Goal: Information Seeking & Learning: Learn about a topic

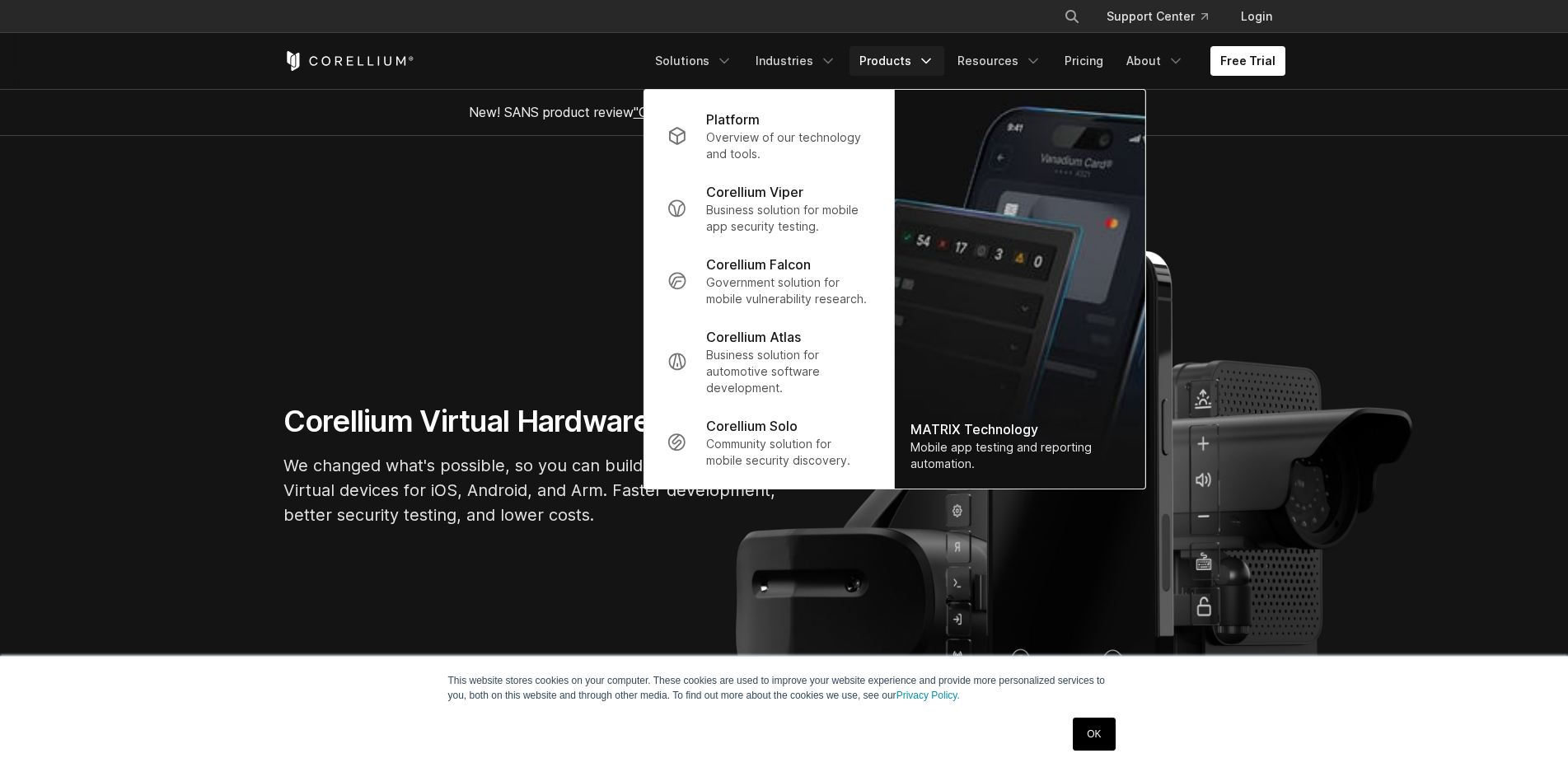
click at [1475, 143] on section "Corellium Virtual Hardware We changed what's possible, so you can build what's …" at bounding box center [784, 472] width 1568 height 672
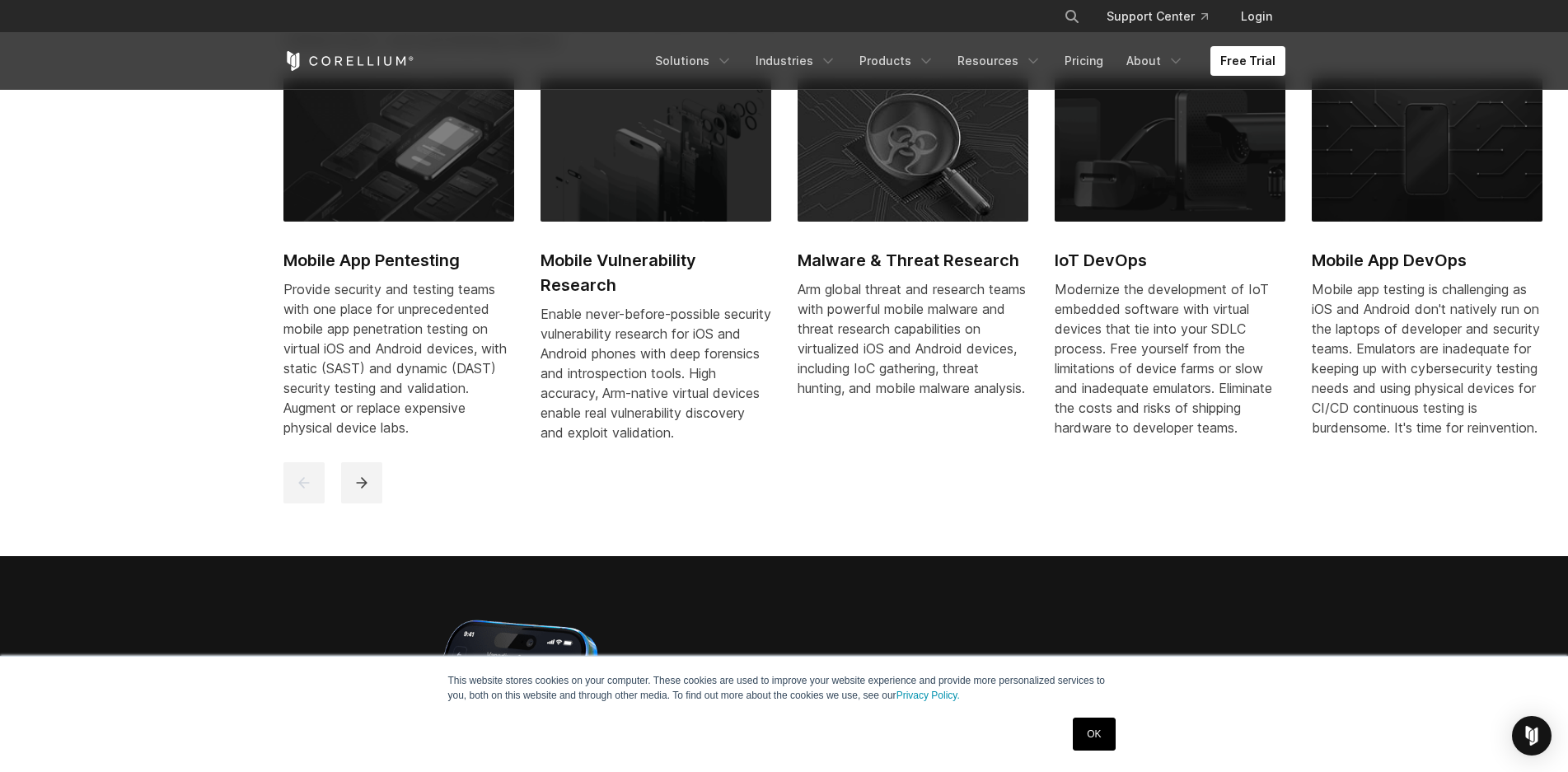
scroll to position [1236, 0]
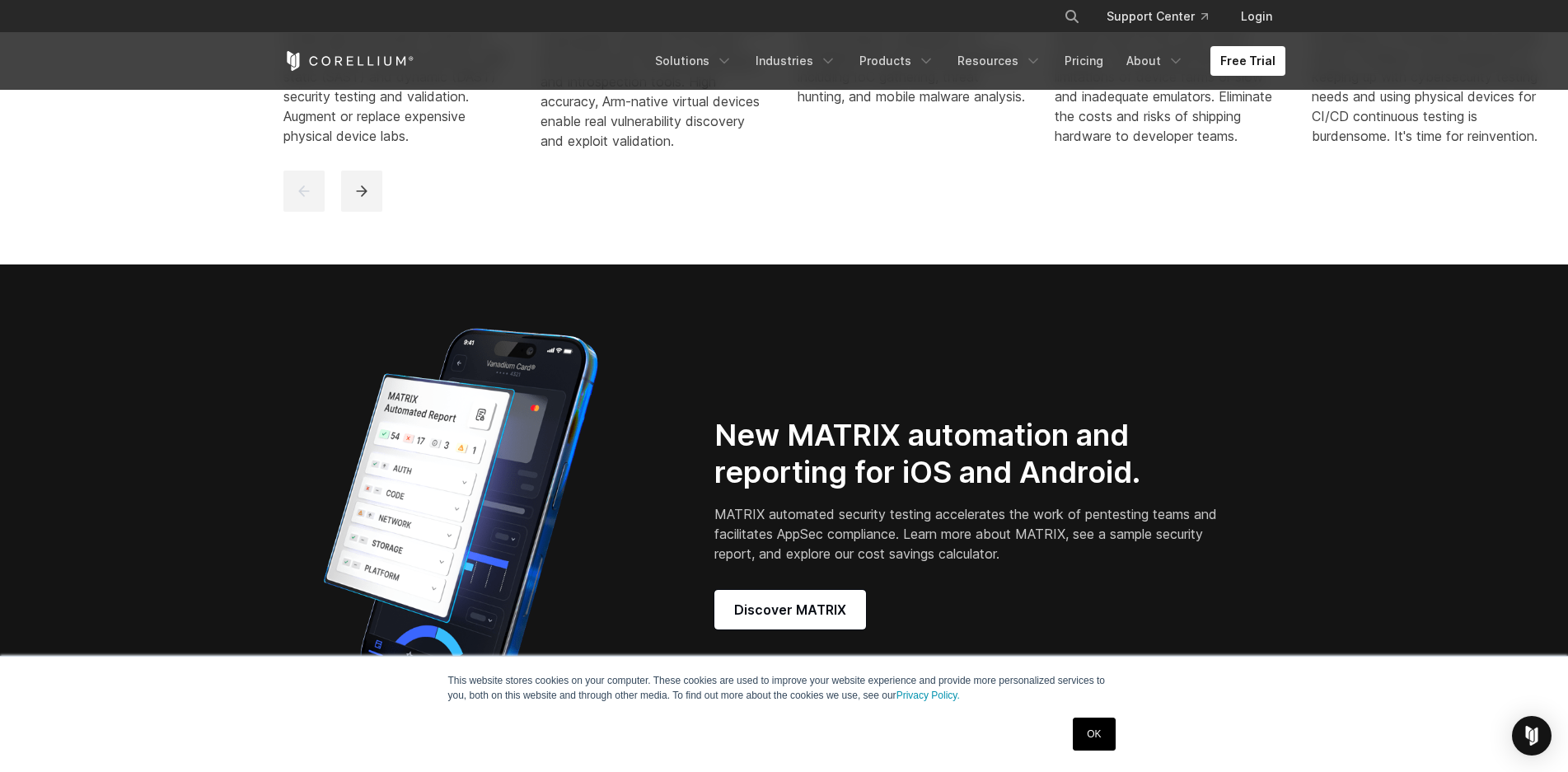
click at [1097, 733] on link "OK" at bounding box center [1093, 734] width 42 height 33
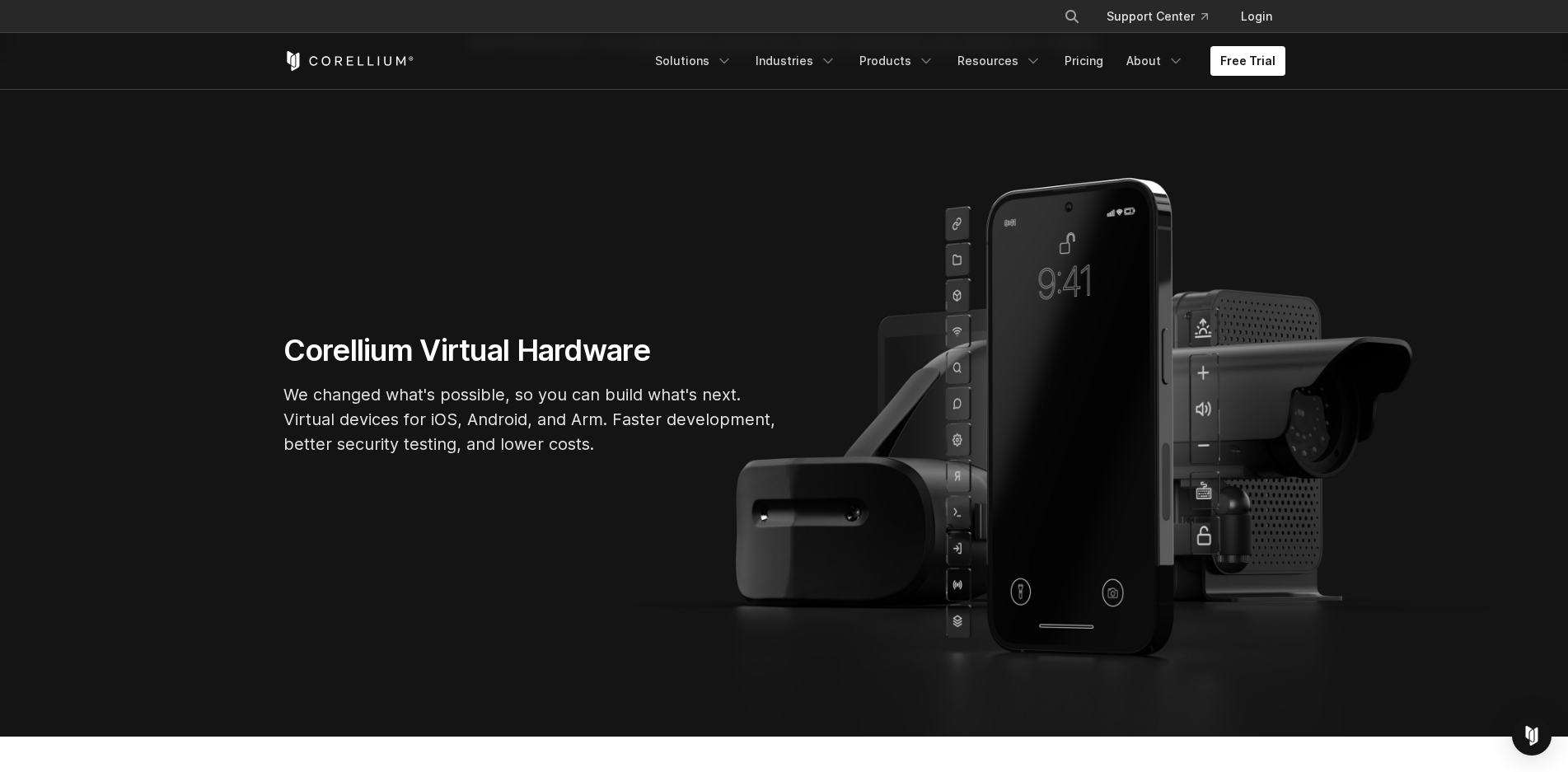
scroll to position [0, 0]
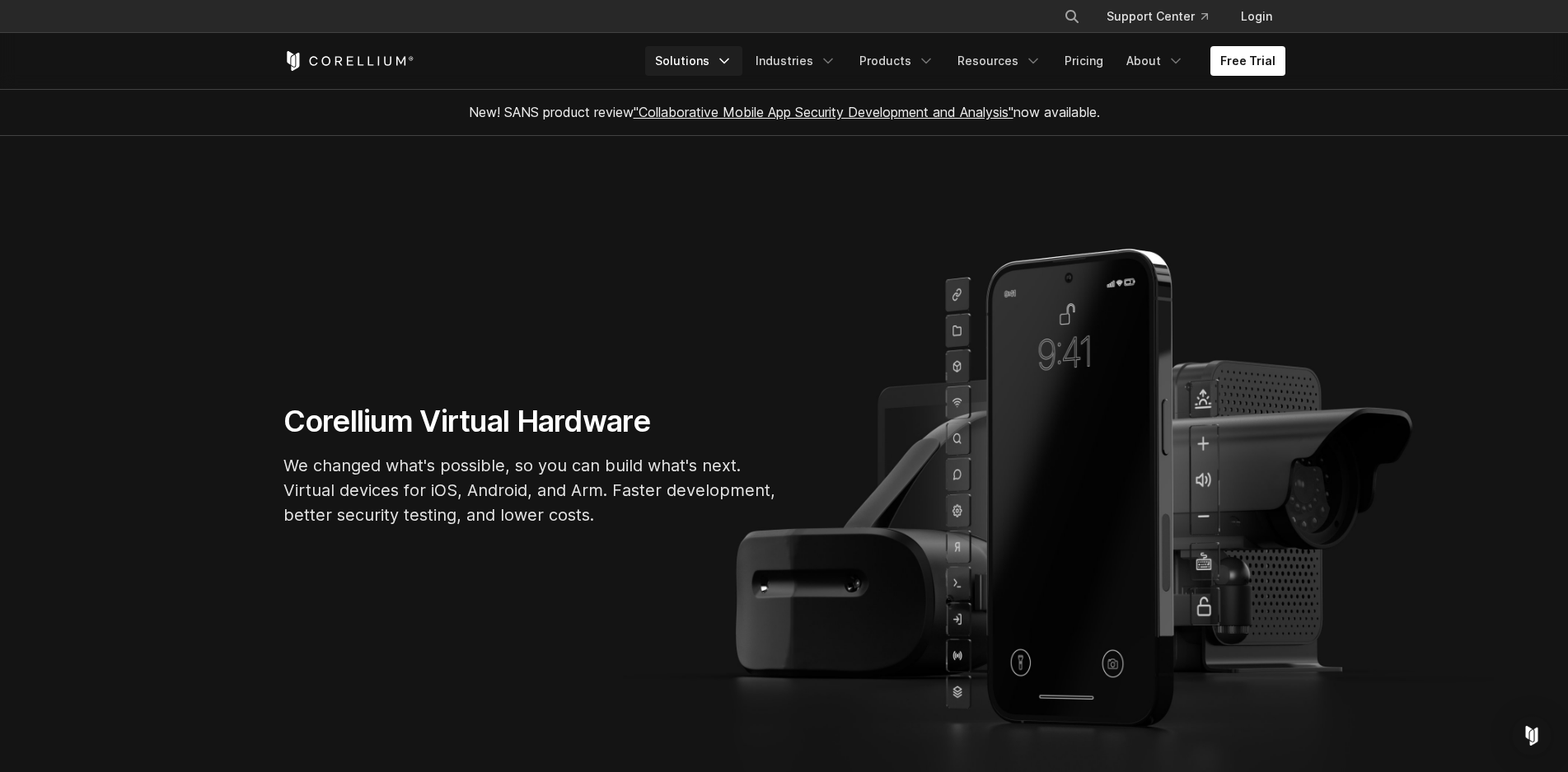
click at [688, 47] on link "Solutions" at bounding box center [693, 61] width 97 height 30
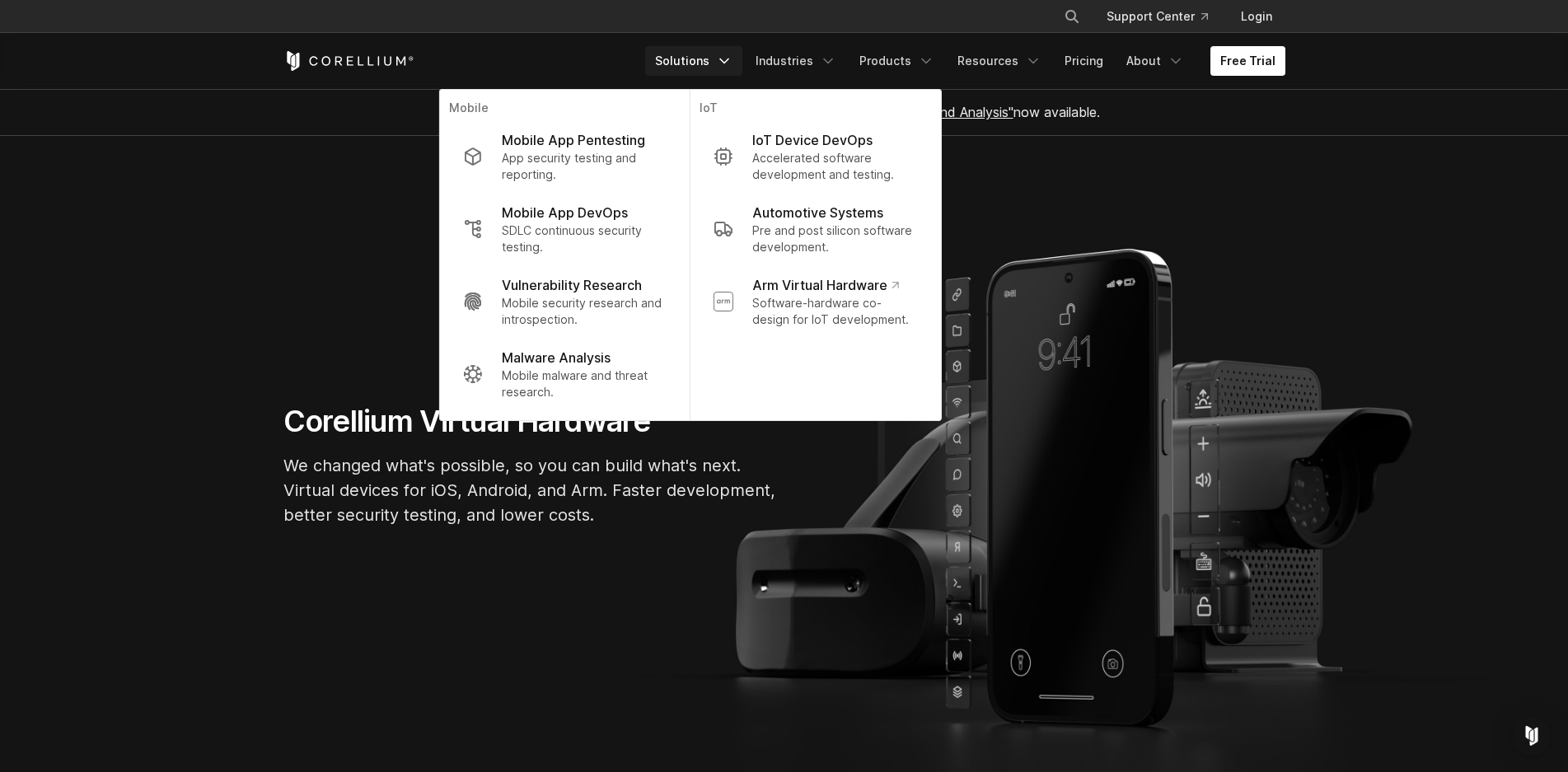
click at [688, 49] on link "Solutions" at bounding box center [693, 61] width 97 height 30
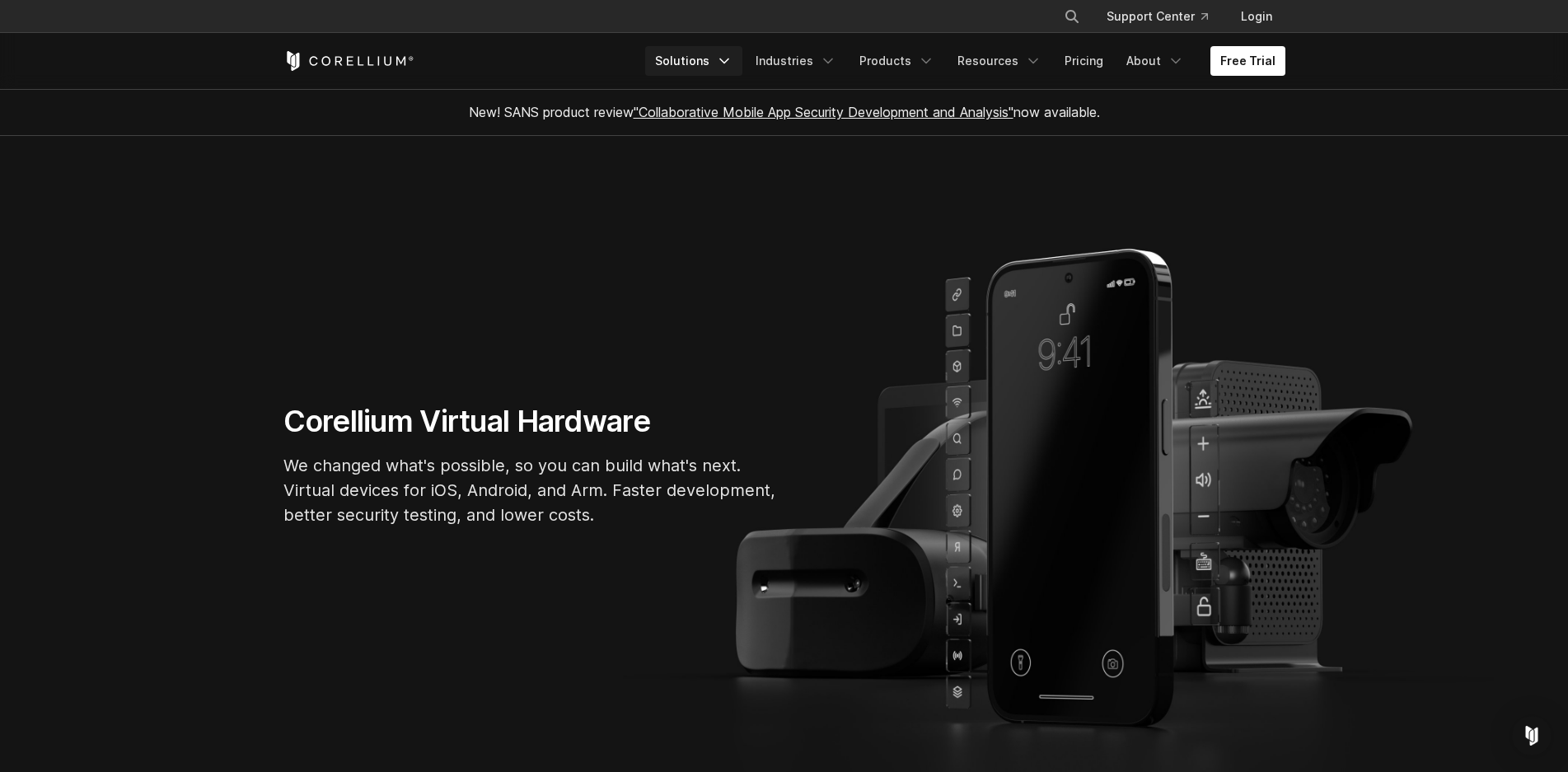
click at [687, 48] on link "Solutions" at bounding box center [693, 61] width 97 height 30
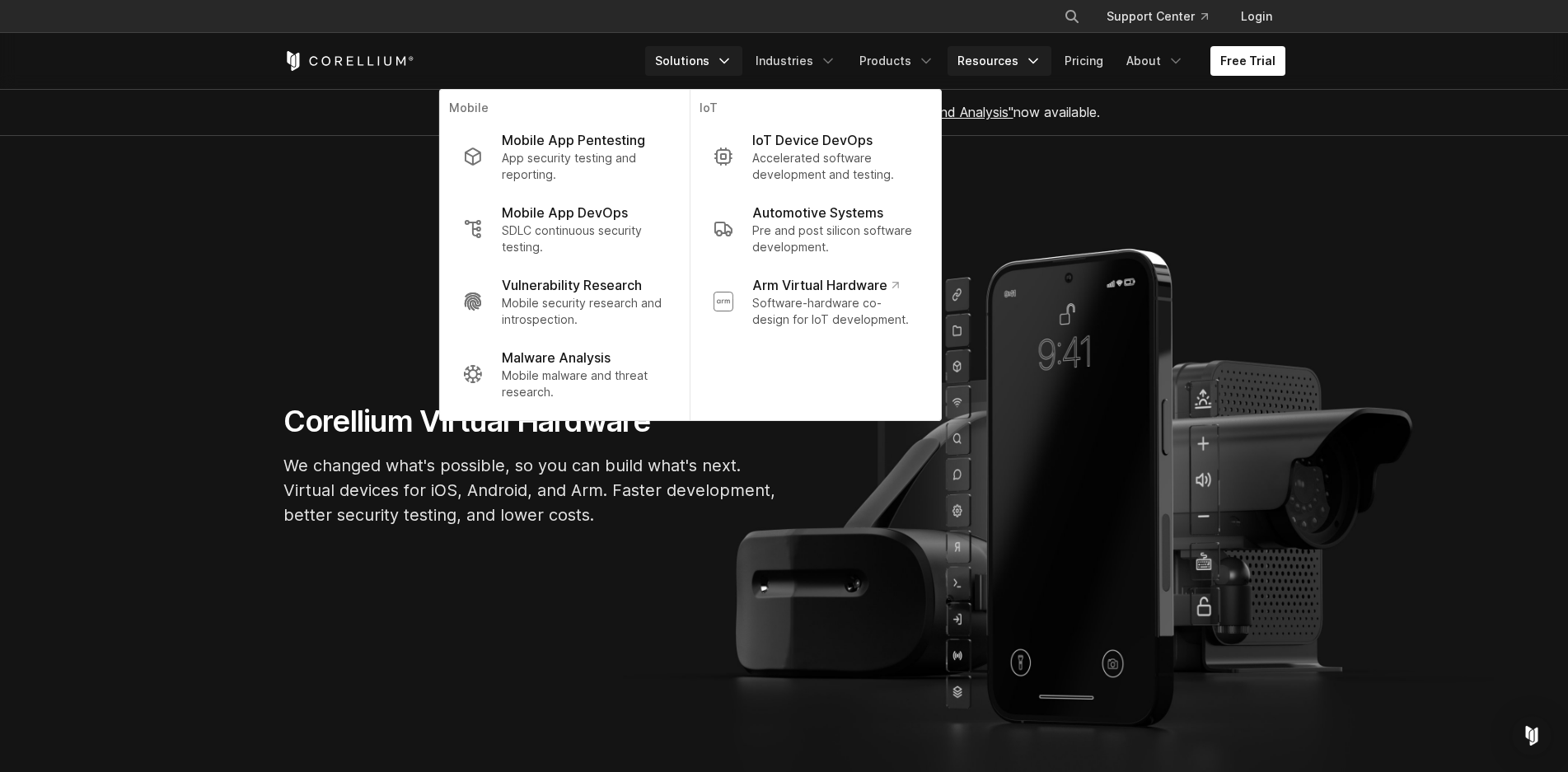
click at [972, 54] on link "Resources" at bounding box center [999, 61] width 104 height 30
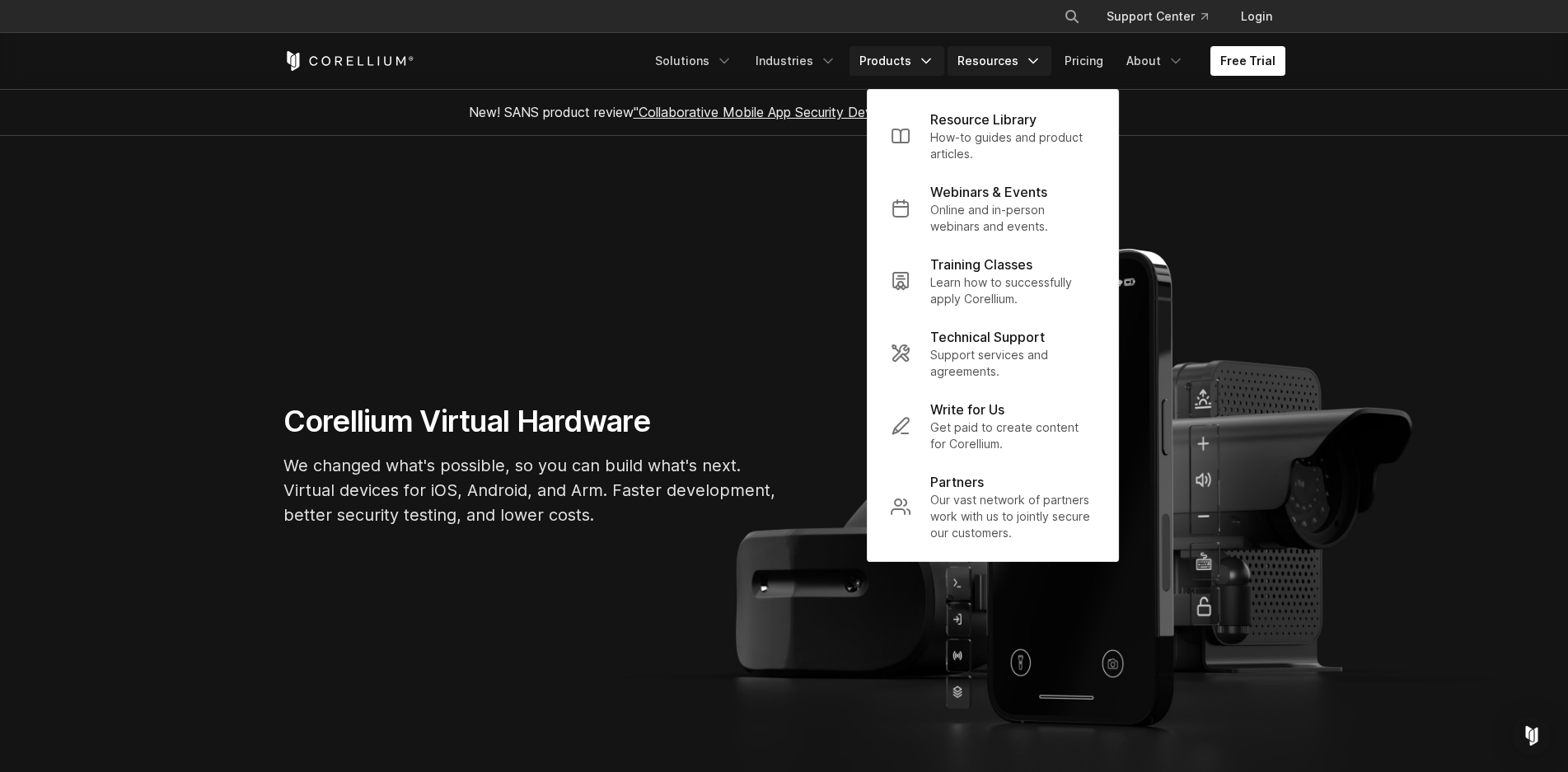
click at [886, 58] on link "Products" at bounding box center [897, 61] width 95 height 30
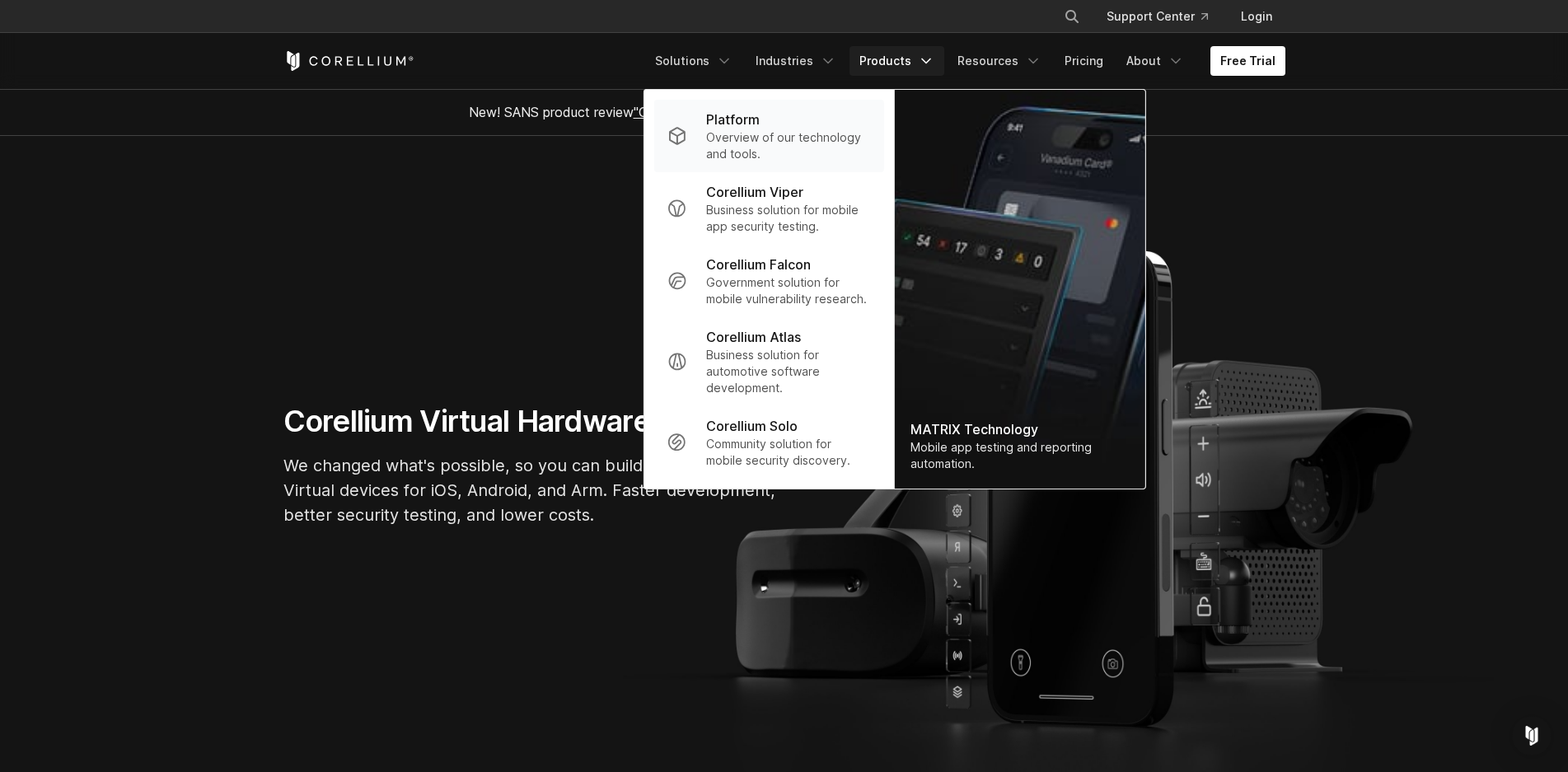
click at [766, 134] on p "Overview of our technology and tools." at bounding box center [788, 146] width 164 height 33
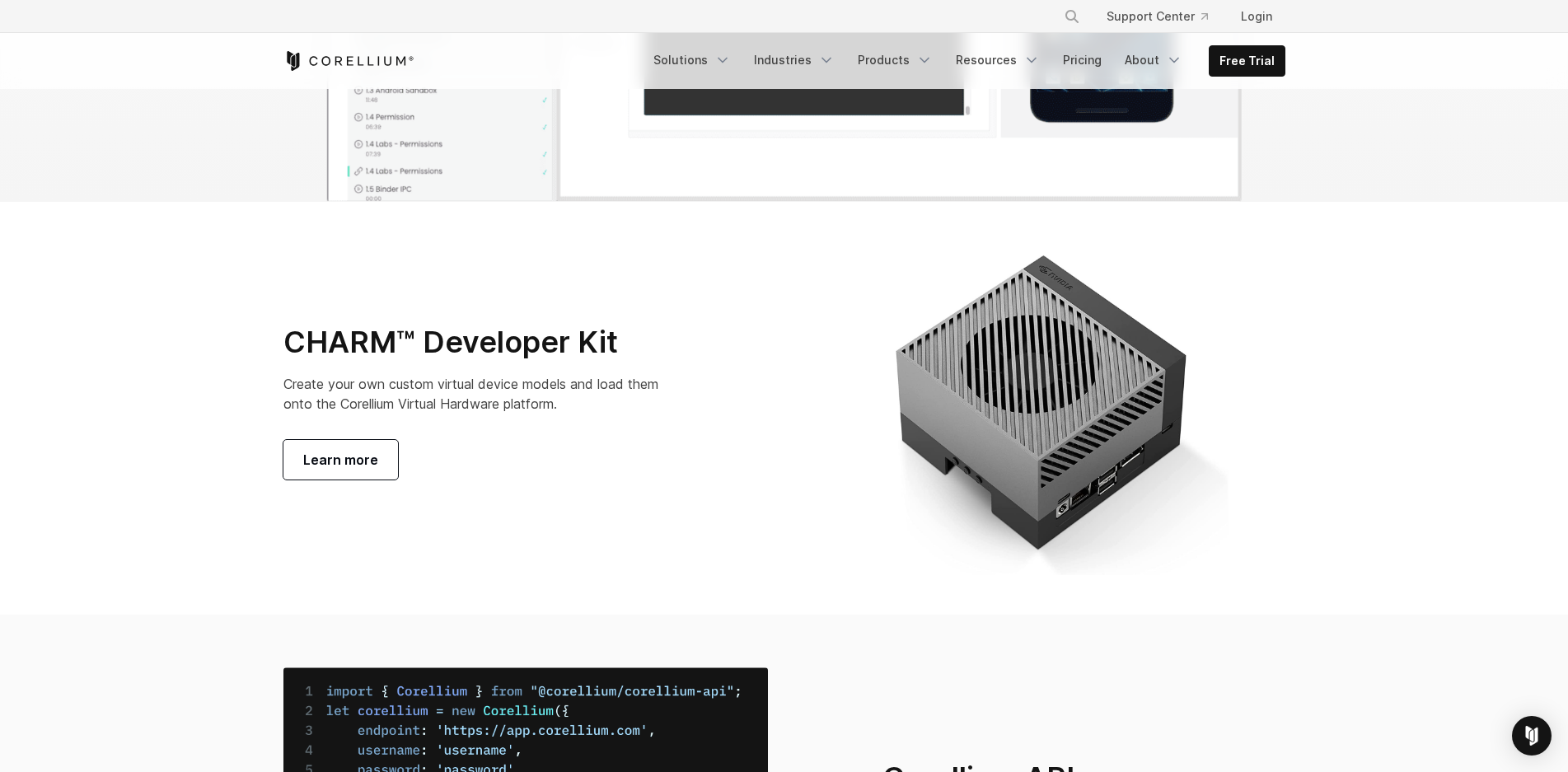
scroll to position [5688, 0]
